Goal: Task Accomplishment & Management: Manage account settings

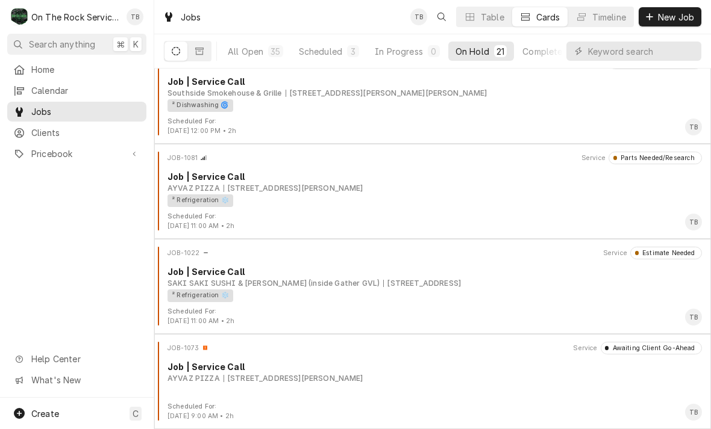
scroll to position [1637, 0]
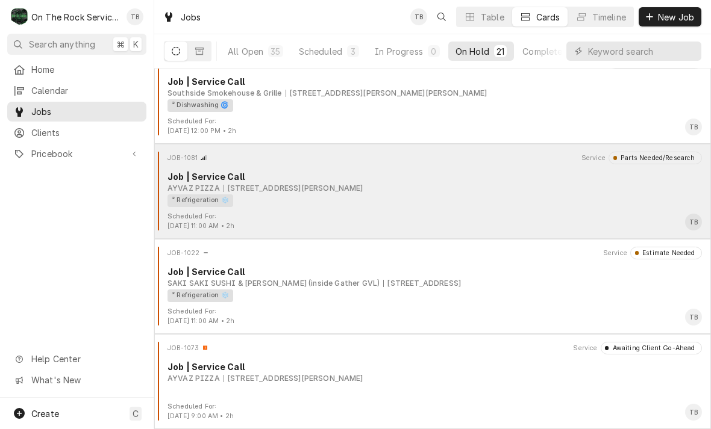
click at [330, 195] on div "² Refrigeration ❄️" at bounding box center [430, 201] width 526 height 13
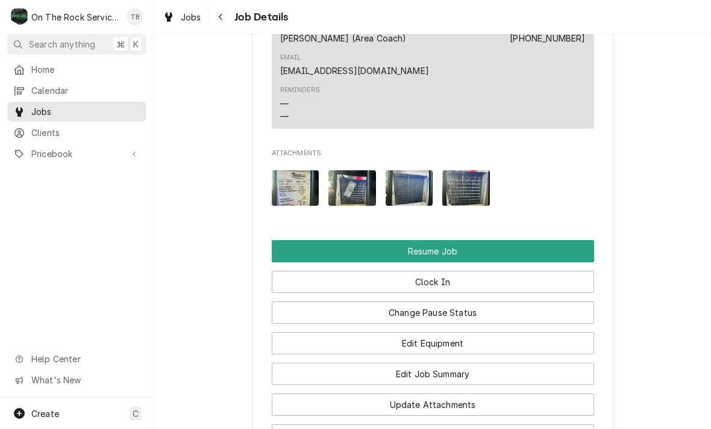
scroll to position [1380, 0]
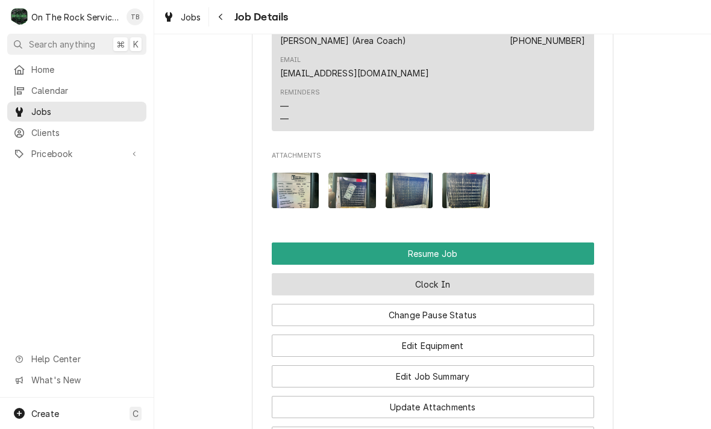
click at [444, 278] on button "Clock In" at bounding box center [433, 284] width 322 height 22
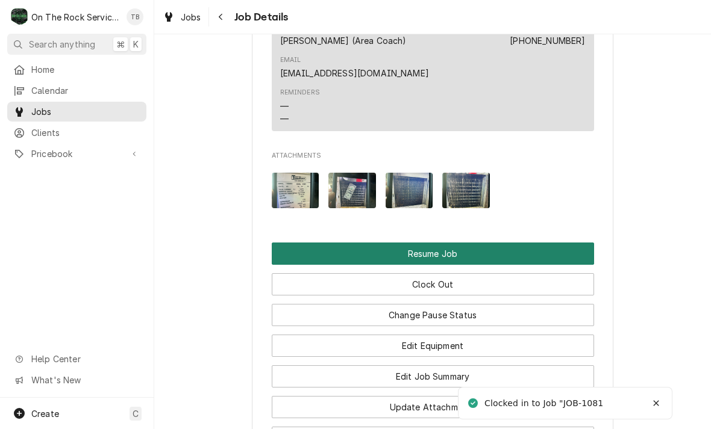
click at [452, 244] on button "Resume Job" at bounding box center [433, 254] width 322 height 22
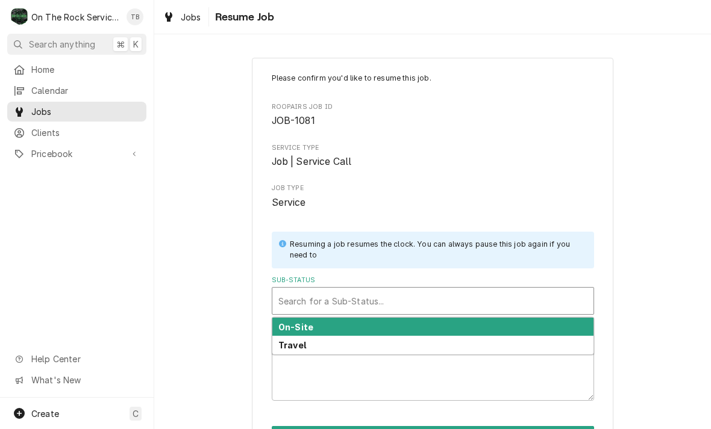
click at [340, 325] on div "On-Site" at bounding box center [432, 327] width 321 height 19
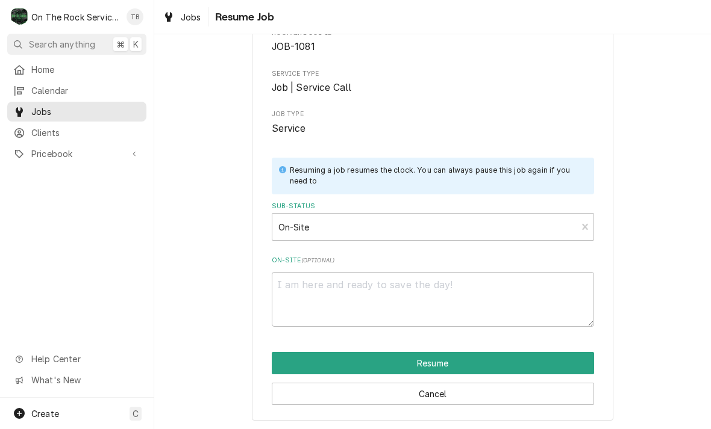
scroll to position [73, 0]
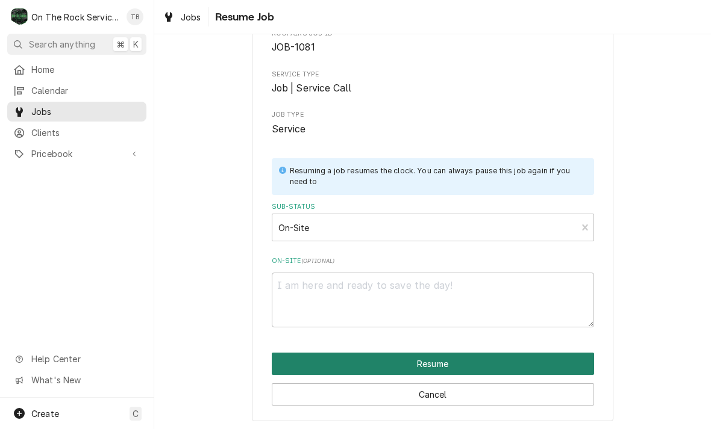
click at [440, 363] on button "Resume" at bounding box center [433, 364] width 322 height 22
type textarea "x"
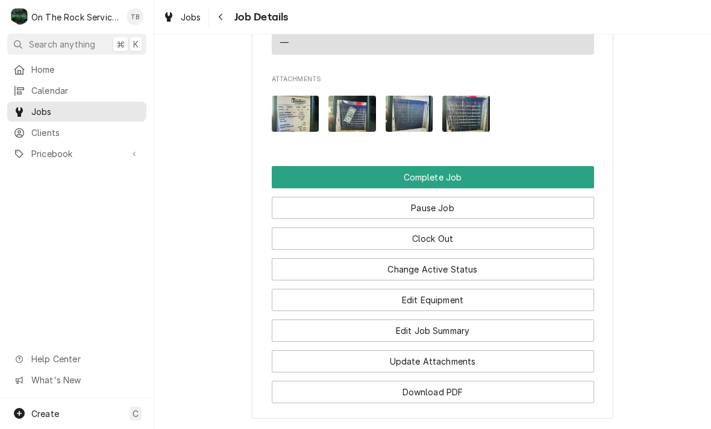
scroll to position [1403, 0]
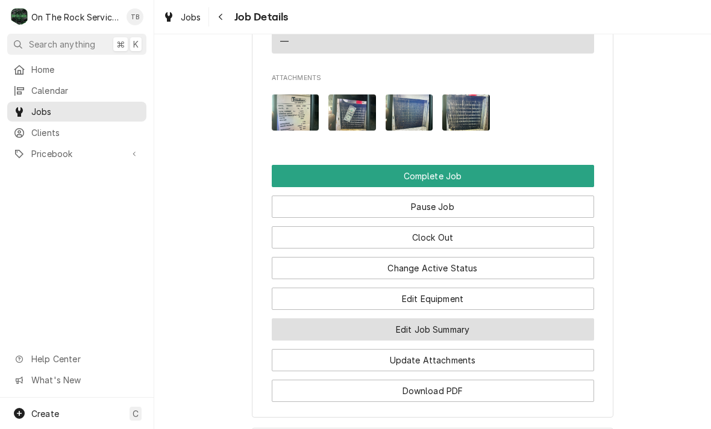
click at [446, 334] on button "Edit Job Summary" at bounding box center [433, 330] width 322 height 22
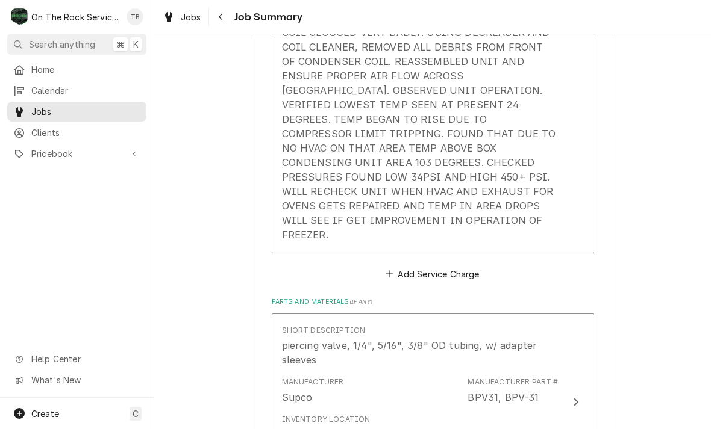
scroll to position [579, 0]
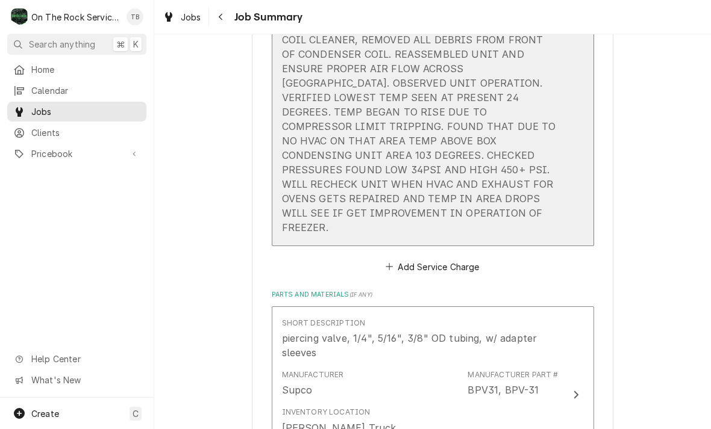
click at [449, 207] on button "Short Description Job | Service Call Service Date Sep 17, 2025 Hourly Cost $0.0…" at bounding box center [433, 5] width 322 height 481
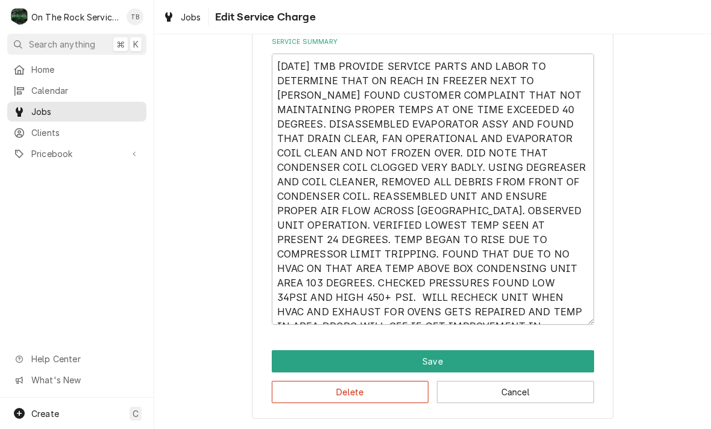
scroll to position [400, 0]
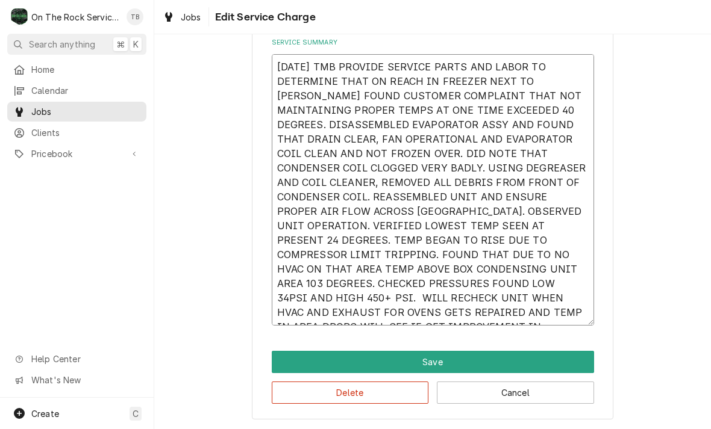
click at [570, 319] on textarea "9/17/25 TMB PROVIDE SERVICE PARTS AND LABOR TO DETERMINE THAT ON REACH IN FREEZ…" at bounding box center [433, 190] width 322 height 272
type textarea "x"
type textarea "9/17/25 TMB PROVIDE SERVICE PARTS AND LABOR TO DETERMINE THAT ON REACH IN FREEZ…"
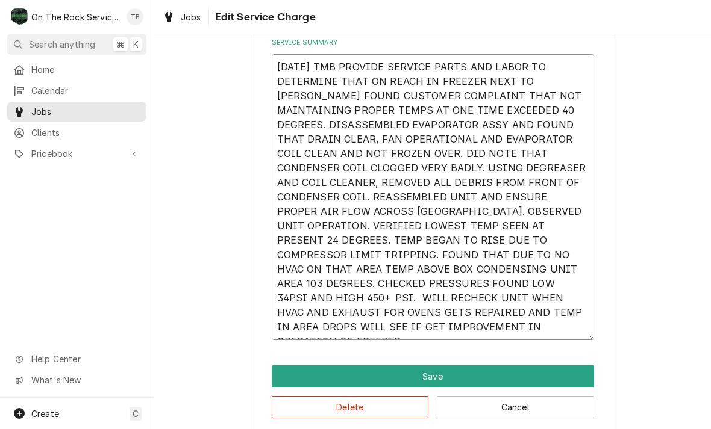
type textarea "x"
type textarea "9/17/25 TMB PROVIDE SERVICE PARTS AND LABOR TO DETERMINE THAT ON REACH IN FREEZ…"
type textarea "x"
type textarea "9/17/25 TMB PROVIDE SERVICE PARTS AND LABOR TO DETERMINE THAT ON REACH IN FREEZ…"
type textarea "x"
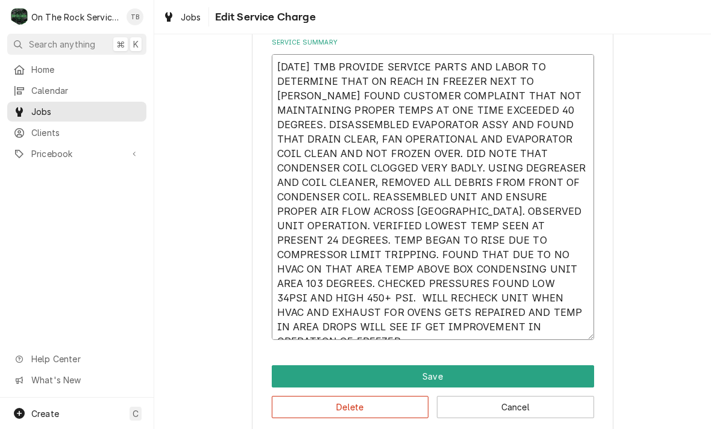
type textarea "9/17/25 TMB PROVIDE SERVICE PARTS AND LABOR TO DETERMINE THAT ON REACH IN FREEZ…"
type textarea "x"
type textarea "9/17/25 TMB PROVIDE SERVICE PARTS AND LABOR TO DETERMINE THAT ON REACH IN FREEZ…"
type textarea "x"
type textarea "9/17/25 TMB PROVIDE SERVICE PARTS AND LABOR TO DETERMINE THAT ON REACH IN FREEZ…"
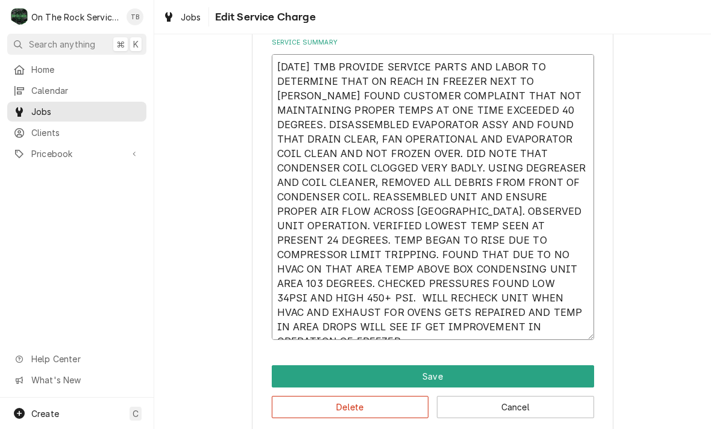
type textarea "x"
type textarea "9/17/25 TMB PROVIDE SERVICE PARTS AND LABOR TO DETERMINE THAT ON REACH IN FREEZ…"
type textarea "x"
type textarea "9/17/25 TMB PROVIDE SERVICE PARTS AND LABOR TO DETERMINE THAT ON REACH IN FREEZ…"
type textarea "x"
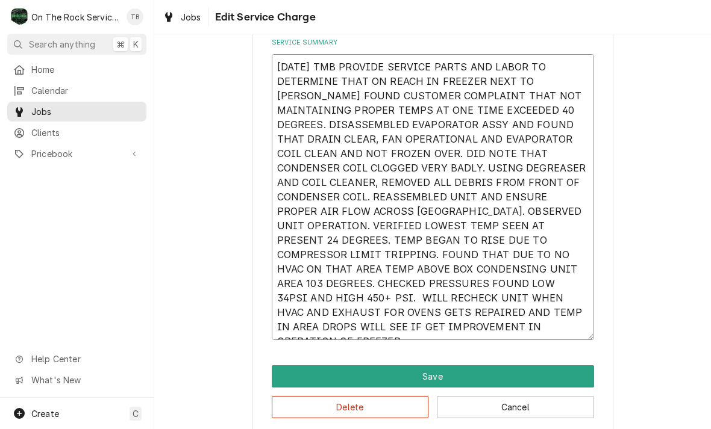
type textarea "9/17/25 TMB PROVIDE SERVICE PARTS AND LABOR TO DETERMINE THAT ON REACH IN FREEZ…"
type textarea "x"
type textarea "9/17/25 TMB PROVIDE SERVICE PARTS AND LABOR TO DETERMINE THAT ON REACH IN FREEZ…"
type textarea "x"
type textarea "9/17/25 TMB PROVIDE SERVICE PARTS AND LABOR TO DETERMINE THAT ON REACH IN FREEZ…"
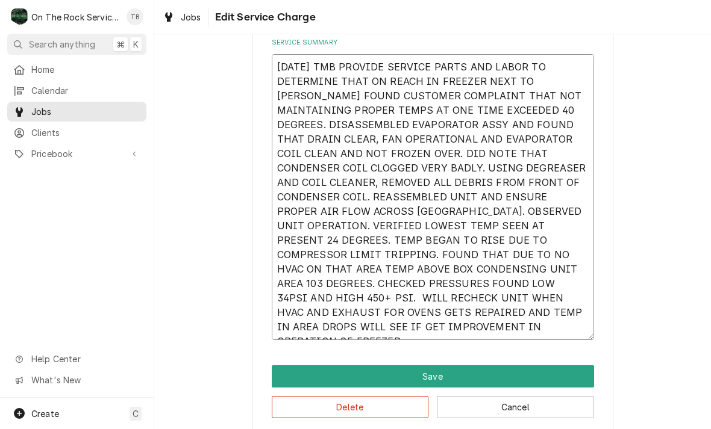
type textarea "x"
type textarea "9/17/25 TMB PROVIDE SERVICE PARTS AND LABOR TO DETERMINE THAT ON REACH IN FREEZ…"
type textarea "x"
type textarea "9/17/25 TMB PROVIDE SERVICE PARTS AND LABOR TO DETERMINE THAT ON REACH IN FREEZ…"
type textarea "x"
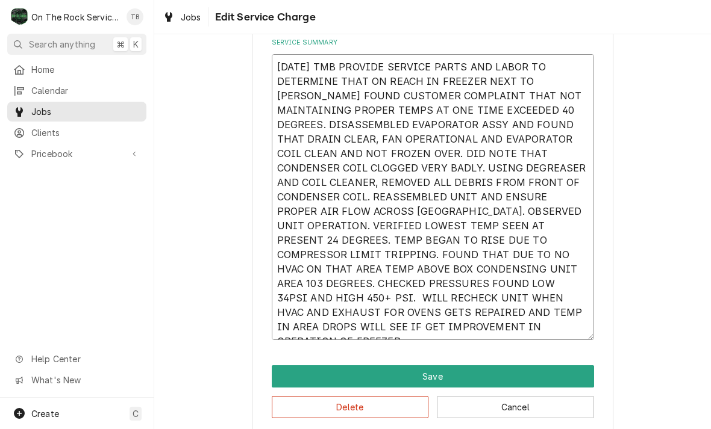
type textarea "9/17/25 TMB PROVIDE SERVICE PARTS AND LABOR TO DETERMINE THAT ON REACH IN FREEZ…"
type textarea "x"
type textarea "9/17/25 TMB PROVIDE SERVICE PARTS AND LABOR TO DETERMINE THAT ON REACH IN FREEZ…"
type textarea "x"
type textarea "9/17/25 TMB PROVIDE SERVICE PARTS AND LABOR TO DETERMINE THAT ON REACH IN FREEZ…"
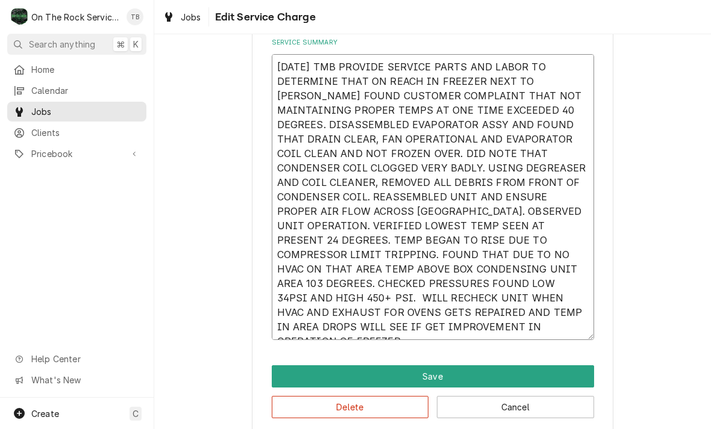
type textarea "x"
type textarea "9/17/25 TMB PROVIDE SERVICE PARTS AND LABOR TO DETERMINE THAT ON REACH IN FREEZ…"
type textarea "x"
type textarea "9/17/25 TMB PROVIDE SERVICE PARTS AND LABOR TO DETERMINE THAT ON REACH IN FREEZ…"
type textarea "x"
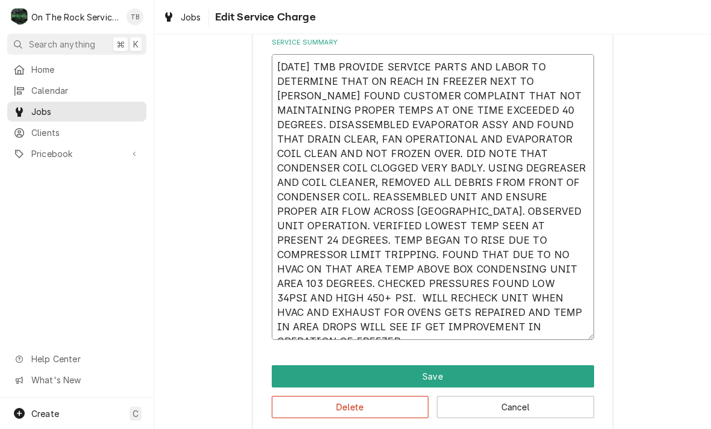
type textarea "9/17/25 TMB PROVIDE SERVICE PARTS AND LABOR TO DETERMINE THAT ON REACH IN FREEZ…"
type textarea "x"
type textarea "9/17/25 TMB PROVIDE SERVICE PARTS AND LABOR TO DETERMINE THAT ON REACH IN FREEZ…"
type textarea "x"
type textarea "9/17/25 TMB PROVIDE SERVICE PARTS AND LABOR TO DETERMINE THAT ON REACH IN FREEZ…"
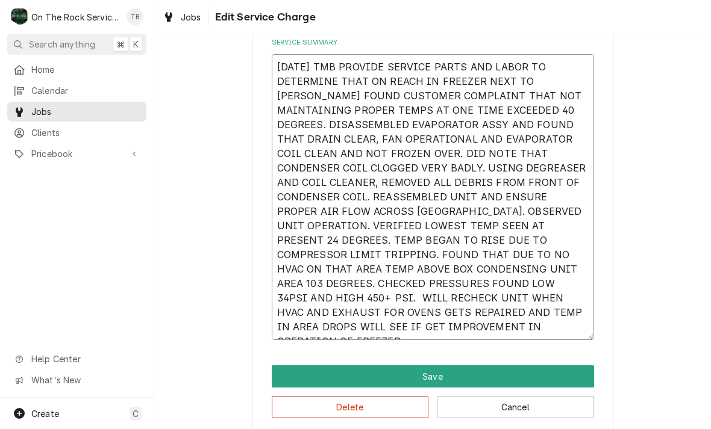
type textarea "x"
type textarea "9/17/25 TMB PROVIDE SERVICE PARTS AND LABOR TO DETERMINE THAT ON REACH IN FREEZ…"
type textarea "x"
type textarea "9/17/25 TMB PROVIDE SERVICE PARTS AND LABOR TO DETERMINE THAT ON REACH IN FREEZ…"
type textarea "x"
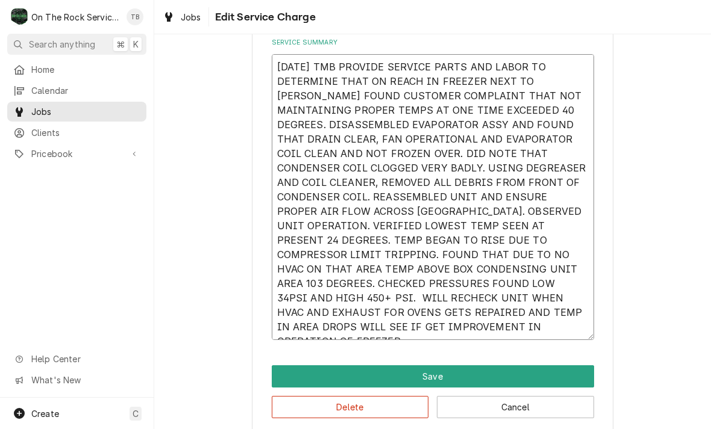
type textarea "9/17/25 TMB PROVIDE SERVICE PARTS AND LABOR TO DETERMINE THAT ON REACH IN FREEZ…"
type textarea "x"
type textarea "9/17/25 TMB PROVIDE SERVICE PARTS AND LABOR TO DETERMINE THAT ON REACH IN FREEZ…"
type textarea "x"
type textarea "9/17/25 TMB PROVIDE SERVICE PARTS AND LABOR TO DETERMINE THAT ON REACH IN FREEZ…"
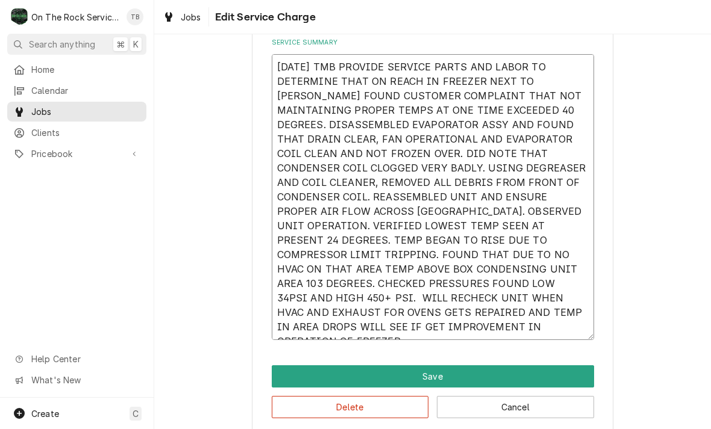
type textarea "x"
type textarea "9/17/25 TMB PROVIDE SERVICE PARTS AND LABOR TO DETERMINE THAT ON REACH IN FREEZ…"
type textarea "x"
type textarea "9/17/25 TMB PROVIDE SERVICE PARTS AND LABOR TO DETERMINE THAT ON REACH IN FREEZ…"
type textarea "x"
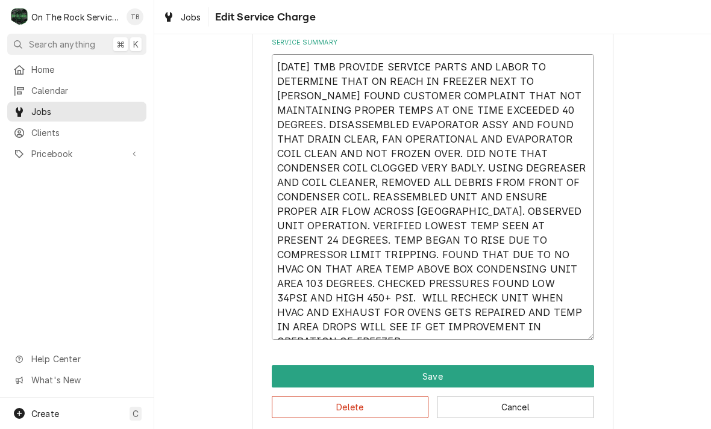
type textarea "9/17/25 TMB PROVIDE SERVICE PARTS AND LABOR TO DETERMINE THAT ON REACH IN FREEZ…"
type textarea "x"
type textarea "9/17/25 TMB PROVIDE SERVICE PARTS AND LABOR TO DETERMINE THAT ON REACH IN FREEZ…"
type textarea "x"
type textarea "9/17/25 TMB PROVIDE SERVICE PARTS AND LABOR TO DETERMINE THAT ON REACH IN FREEZ…"
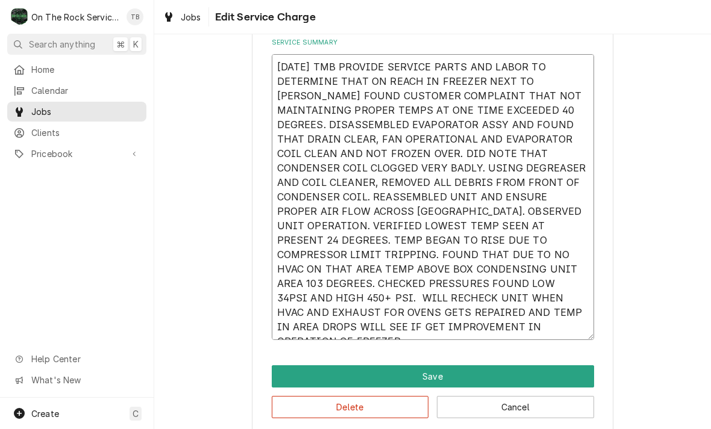
type textarea "x"
type textarea "9/17/25 TMB PROVIDE SERVICE PARTS AND LABOR TO DETERMINE THAT ON REACH IN FREEZ…"
type textarea "x"
type textarea "9/17/25 TMB PROVIDE SERVICE PARTS AND LABOR TO DETERMINE THAT ON REACH IN FREEZ…"
type textarea "x"
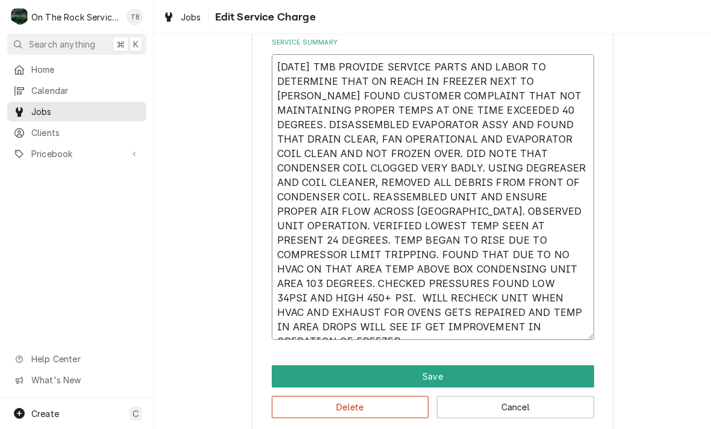
type textarea "9/17/25 TMB PROVIDE SERVICE PARTS AND LABOR TO DETERMINE THAT ON REACH IN FREEZ…"
type textarea "x"
type textarea "9/17/25 TMB PROVIDE SERVICE PARTS AND LABOR TO DETERMINE THAT ON REACH IN FREEZ…"
type textarea "x"
type textarea "9/17/25 TMB PROVIDE SERVICE PARTS AND LABOR TO DETERMINE THAT ON REACH IN FREEZ…"
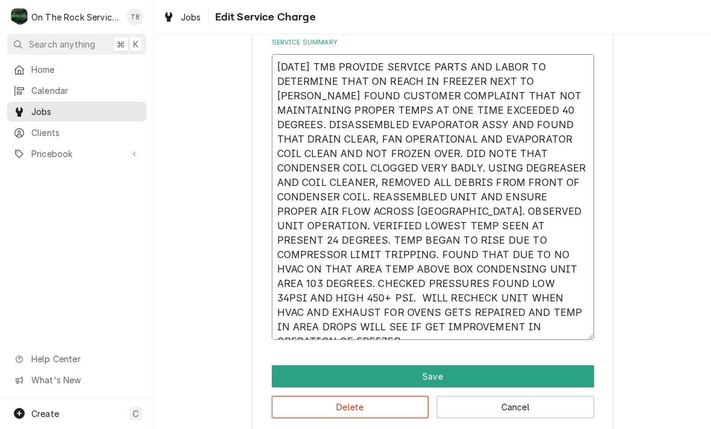
type textarea "x"
type textarea "9/17/25 TMB PROVIDE SERVICE PARTS AND LABOR TO DETERMINE THAT ON REACH IN FREEZ…"
type textarea "x"
type textarea "9/17/25 TMB PROVIDE SERVICE PARTS AND LABOR TO DETERMINE THAT ON REACH IN FREEZ…"
type textarea "x"
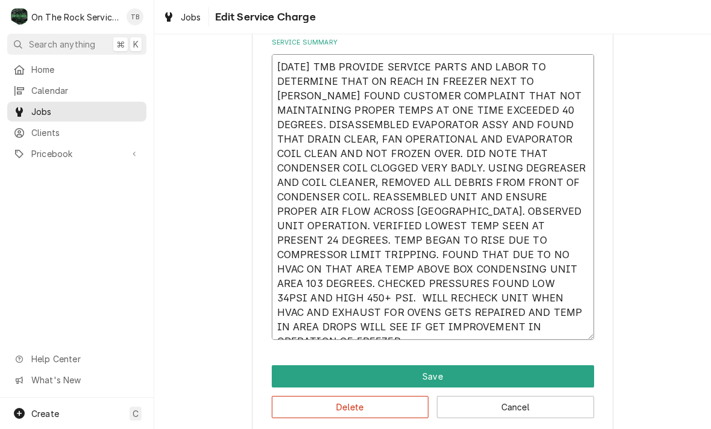
type textarea "9/17/25 TMB PROVIDE SERVICE PARTS AND LABOR TO DETERMINE THAT ON REACH IN FREEZ…"
type textarea "x"
type textarea "9/17/25 TMB PROVIDE SERVICE PARTS AND LABOR TO DETERMINE THAT ON REACH IN FREEZ…"
type textarea "x"
type textarea "9/17/25 TMB PROVIDE SERVICE PARTS AND LABOR TO DETERMINE THAT ON REACH IN FREEZ…"
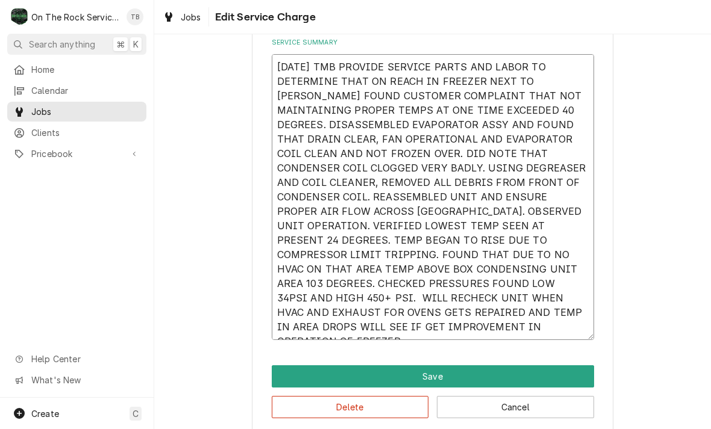
type textarea "x"
type textarea "9/17/25 TMB PROVIDE SERVICE PARTS AND LABOR TO DETERMINE THAT ON REACH IN FREEZ…"
type textarea "x"
type textarea "9/17/25 TMB PROVIDE SERVICE PARTS AND LABOR TO DETERMINE THAT ON REACH IN FREEZ…"
type textarea "x"
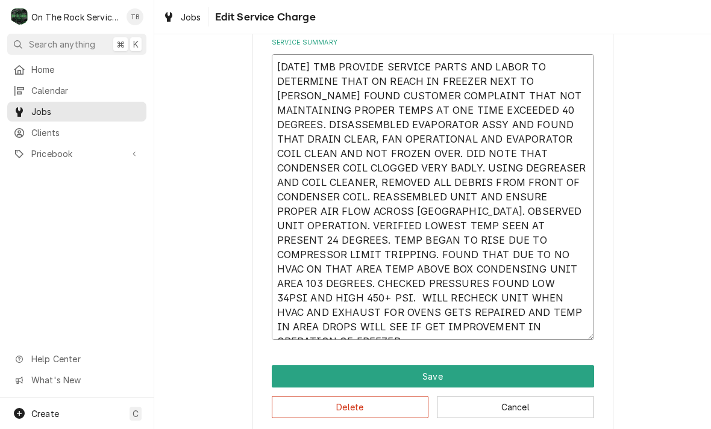
type textarea "9/17/25 TMB PROVIDE SERVICE PARTS AND LABOR TO DETERMINE THAT ON REACH IN FREEZ…"
type textarea "x"
type textarea "9/17/25 TMB PROVIDE SERVICE PARTS AND LABOR TO DETERMINE THAT ON REACH IN FREEZ…"
type textarea "x"
type textarea "9/17/25 TMB PROVIDE SERVICE PARTS AND LABOR TO DETERMINE THAT ON REACH IN FREEZ…"
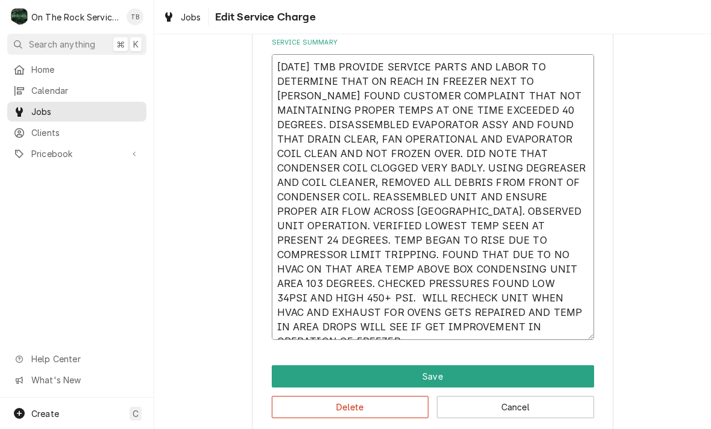
type textarea "x"
type textarea "9/17/25 TMB PROVIDE SERVICE PARTS AND LABOR TO DETERMINE THAT ON REACH IN FREEZ…"
type textarea "x"
type textarea "9/17/25 TMB PROVIDE SERVICE PARTS AND LABOR TO DETERMINE THAT ON REACH IN FREEZ…"
type textarea "x"
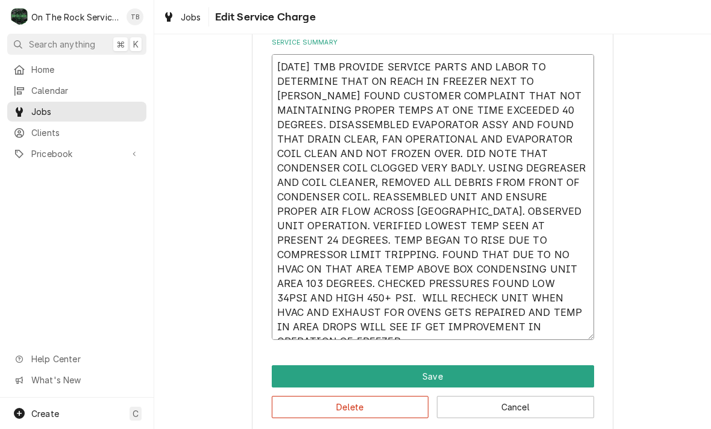
type textarea "9/17/25 TMB PROVIDE SERVICE PARTS AND LABOR TO DETERMINE THAT ON REACH IN FREEZ…"
type textarea "x"
type textarea "9/17/25 TMB PROVIDE SERVICE PARTS AND LABOR TO DETERMINE THAT ON REACH IN FREEZ…"
type textarea "x"
type textarea "9/17/25 TMB PROVIDE SERVICE PARTS AND LABOR TO DETERMINE THAT ON REACH IN FREEZ…"
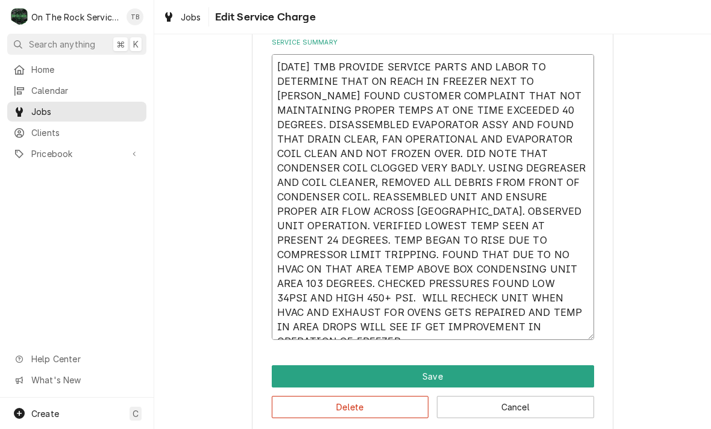
type textarea "x"
type textarea "9/17/25 TMB PROVIDE SERVICE PARTS AND LABOR TO DETERMINE THAT ON REACH IN FREEZ…"
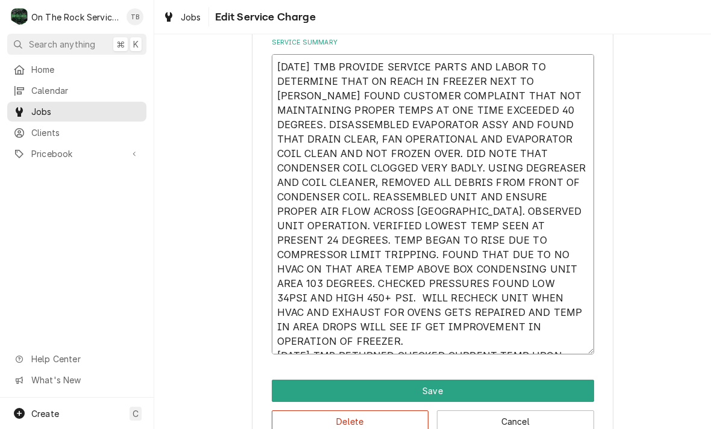
type textarea "x"
type textarea "9/17/25 TMB PROVIDE SERVICE PARTS AND LABOR TO DETERMINE THAT ON REACH IN FREEZ…"
type textarea "x"
type textarea "9/17/25 TMB PROVIDE SERVICE PARTS AND LABOR TO DETERMINE THAT ON REACH IN FREEZ…"
type textarea "x"
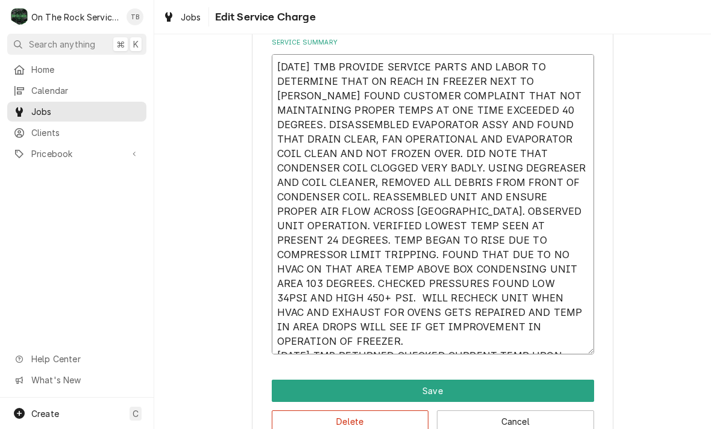
type textarea "9/17/25 TMB PROVIDE SERVICE PARTS AND LABOR TO DETERMINE THAT ON REACH IN FREEZ…"
type textarea "x"
type textarea "9/17/25 TMB PROVIDE SERVICE PARTS AND LABOR TO DETERMINE THAT ON REACH IN FREEZ…"
type textarea "x"
type textarea "9/17/25 TMB PROVIDE SERVICE PARTS AND LABOR TO DETERMINE THAT ON REACH IN FREEZ…"
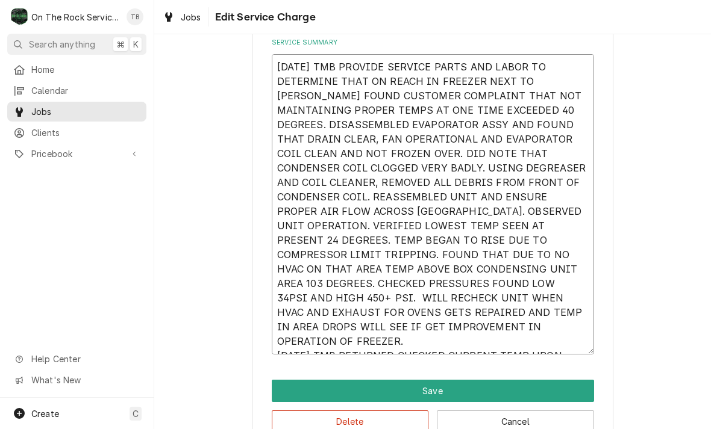
type textarea "x"
type textarea "9/17/25 TMB PROVIDE SERVICE PARTS AND LABOR TO DETERMINE THAT ON REACH IN FREEZ…"
type textarea "x"
type textarea "9/17/25 TMB PROVIDE SERVICE PARTS AND LABOR TO DETERMINE THAT ON REACH IN FREEZ…"
type textarea "x"
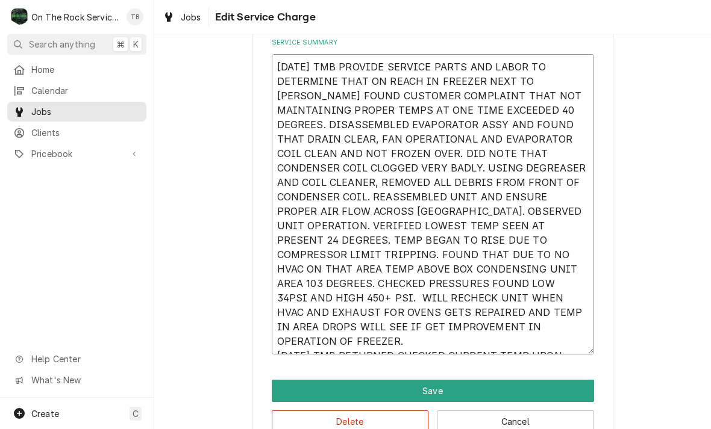
type textarea "9/17/25 TMB PROVIDE SERVICE PARTS AND LABOR TO DETERMINE THAT ON REACH IN FREEZ…"
type textarea "x"
type textarea "9/17/25 TMB PROVIDE SERVICE PARTS AND LABOR TO DETERMINE THAT ON REACH IN FREEZ…"
type textarea "x"
type textarea "9/17/25 TMB PROVIDE SERVICE PARTS AND LABOR TO DETERMINE THAT ON REACH IN FREEZ…"
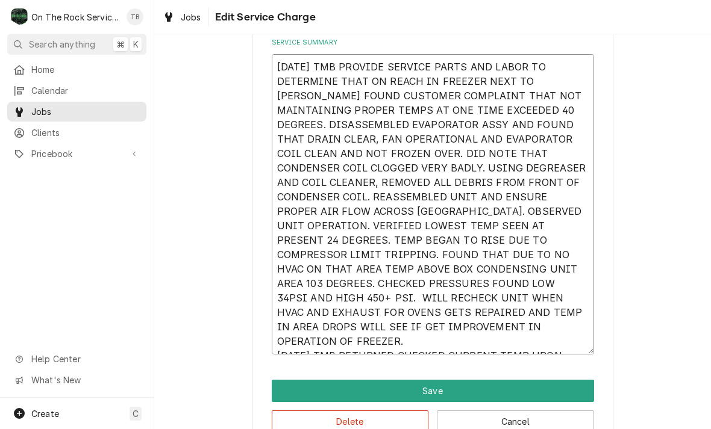
type textarea "x"
type textarea "9/17/25 TMB PROVIDE SERVICE PARTS AND LABOR TO DETERMINE THAT ON REACH IN FREEZ…"
type textarea "x"
type textarea "9/17/25 TMB PROVIDE SERVICE PARTS AND LABOR TO DETERMINE THAT ON REACH IN FREEZ…"
type textarea "x"
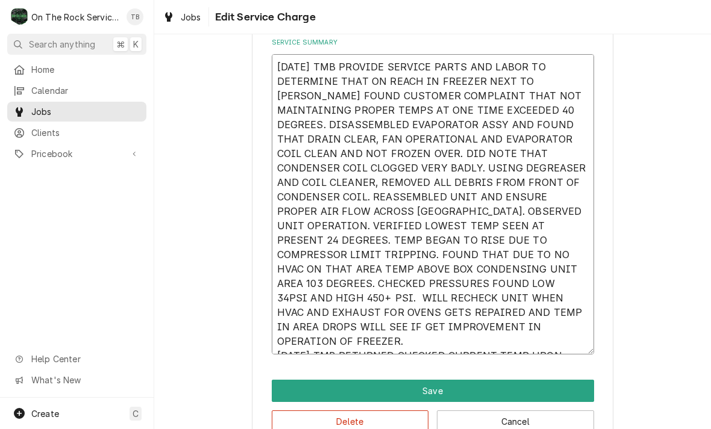
type textarea "9/17/25 TMB PROVIDE SERVICE PARTS AND LABOR TO DETERMINE THAT ON REACH IN FREEZ…"
type textarea "x"
type textarea "9/17/25 TMB PROVIDE SERVICE PARTS AND LABOR TO DETERMINE THAT ON REACH IN FREEZ…"
type textarea "x"
type textarea "9/17/25 TMB PROVIDE SERVICE PARTS AND LABOR TO DETERMINE THAT ON REACH IN FREEZ…"
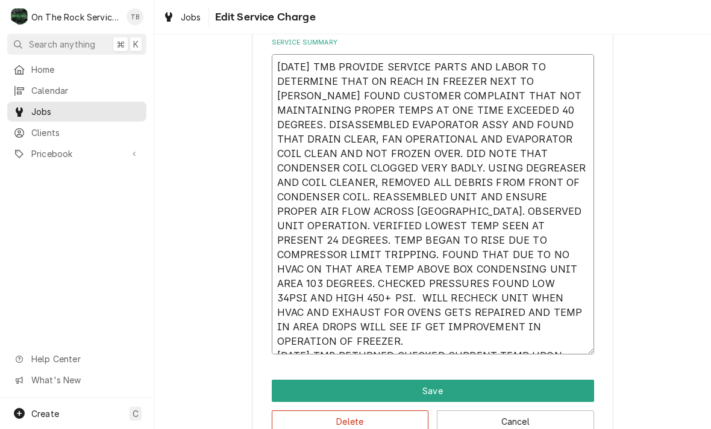
type textarea "x"
type textarea "9/17/25 TMB PROVIDE SERVICE PARTS AND LABOR TO DETERMINE THAT ON REACH IN FREEZ…"
type textarea "x"
type textarea "9/17/25 TMB PROVIDE SERVICE PARTS AND LABOR TO DETERMINE THAT ON REACH IN FREEZ…"
type textarea "x"
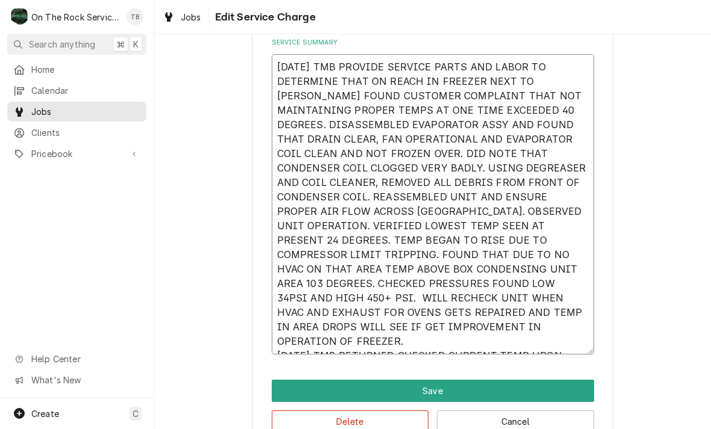
type textarea "9/17/25 TMB PROVIDE SERVICE PARTS AND LABOR TO DETERMINE THAT ON REACH IN FREEZ…"
type textarea "x"
type textarea "9/17/25 TMB PROVIDE SERVICE PARTS AND LABOR TO DETERMINE THAT ON REACH IN FREEZ…"
type textarea "x"
type textarea "9/17/25 TMB PROVIDE SERVICE PARTS AND LABOR TO DETERMINE THAT ON REACH IN FREEZ…"
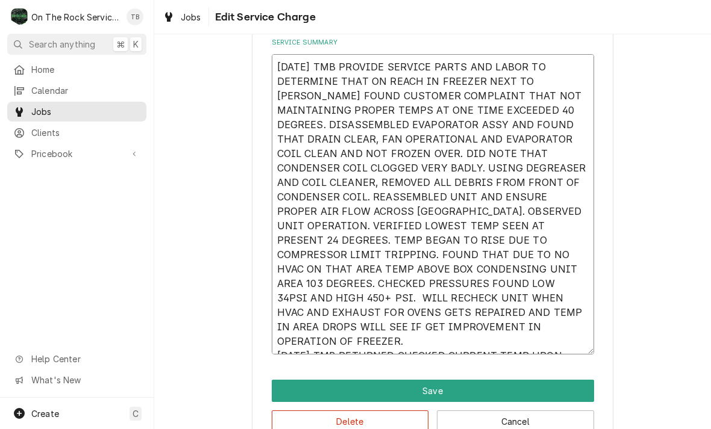
type textarea "x"
type textarea "9/17/25 TMB PROVIDE SERVICE PARTS AND LABOR TO DETERMINE THAT ON REACH IN FREEZ…"
type textarea "x"
type textarea "9/17/25 TMB PROVIDE SERVICE PARTS AND LABOR TO DETERMINE THAT ON REACH IN FREEZ…"
type textarea "x"
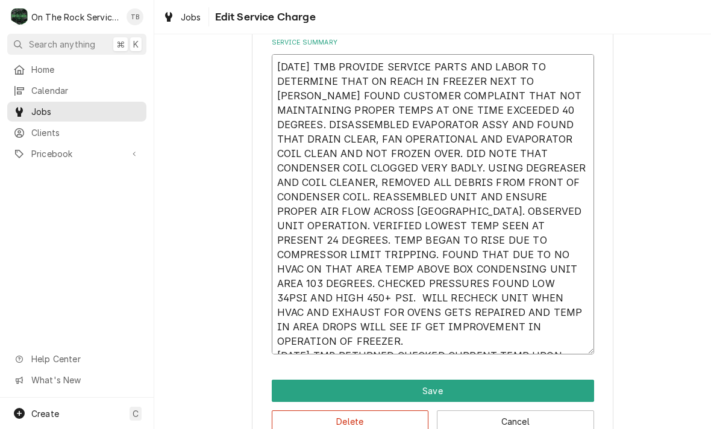
type textarea "9/17/25 TMB PROVIDE SERVICE PARTS AND LABOR TO DETERMINE THAT ON REACH IN FREEZ…"
type textarea "x"
type textarea "9/17/25 TMB PROVIDE SERVICE PARTS AND LABOR TO DETERMINE THAT ON REACH IN FREEZ…"
type textarea "x"
type textarea "[DATE] TMB PROVIDE SERVICE PARTS AND LABOR TO DETERMINE THAT ON REACH IN FREEZE…"
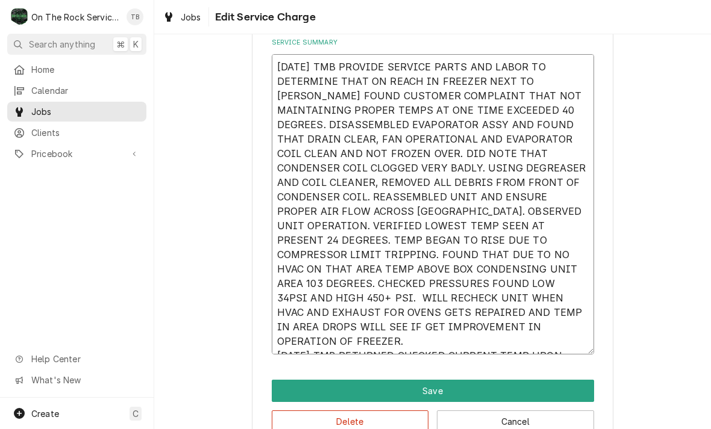
type textarea "x"
type textarea "[DATE] TMB PROVIDE SERVICE PARTS AND LABOR TO DETERMINE THAT ON REACH IN FREEZE…"
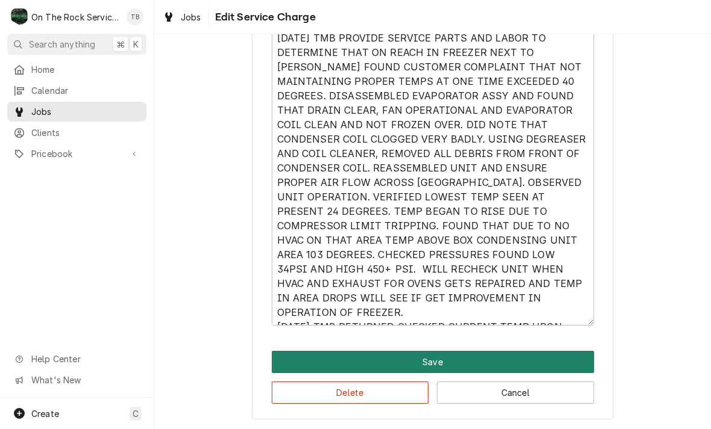
click at [437, 363] on button "Save" at bounding box center [433, 362] width 322 height 22
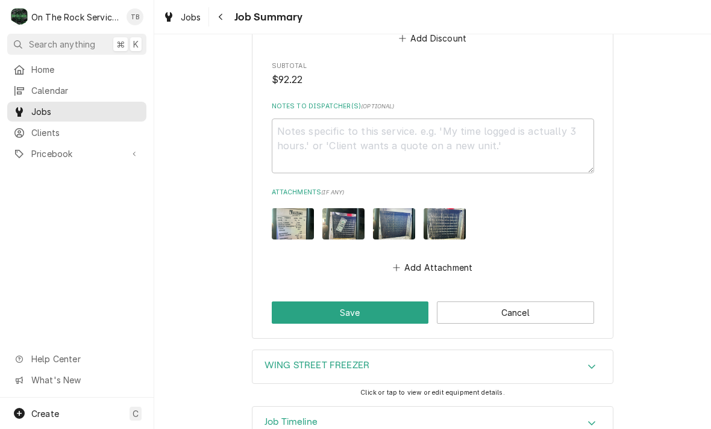
scroll to position [1483, 0]
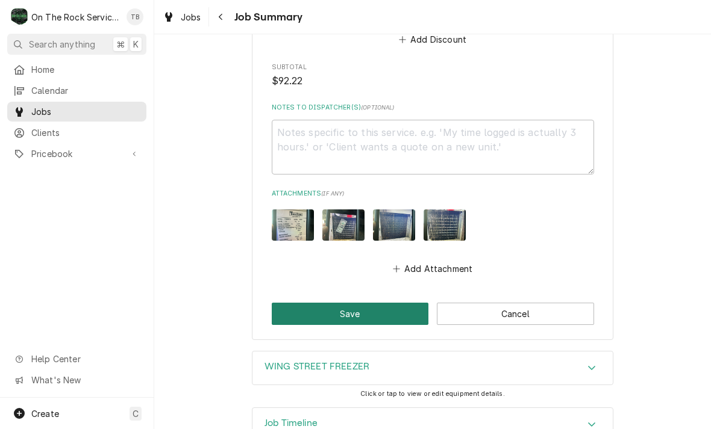
click at [364, 303] on button "Save" at bounding box center [350, 314] width 157 height 22
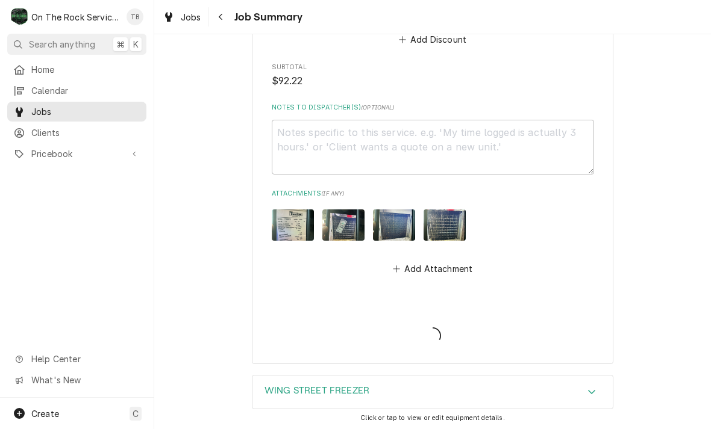
type textarea "x"
